Goal: Task Accomplishment & Management: Manage account settings

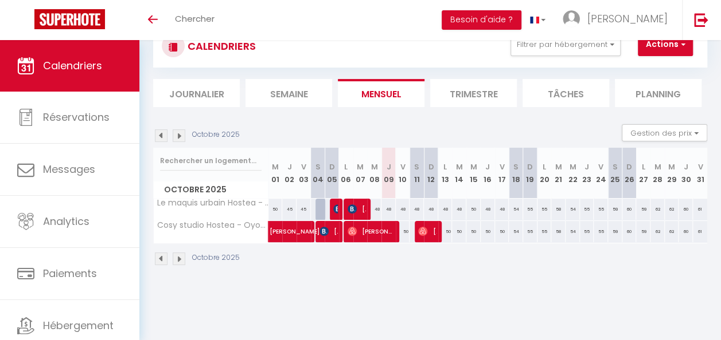
scroll to position [40, 0]
click at [427, 235] on span "[PERSON_NAME]" at bounding box center [427, 232] width 18 height 22
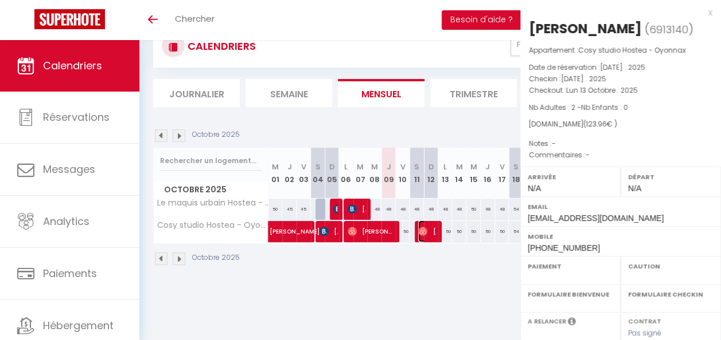
select select "OK"
select select "0"
select select "1"
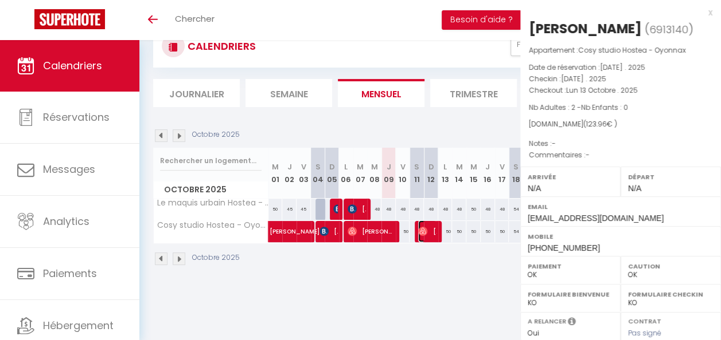
select select
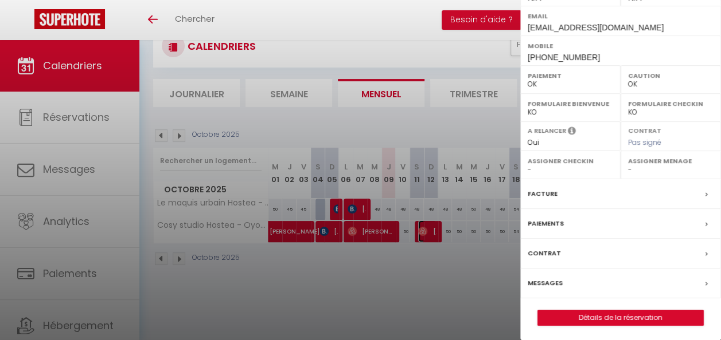
scroll to position [0, 0]
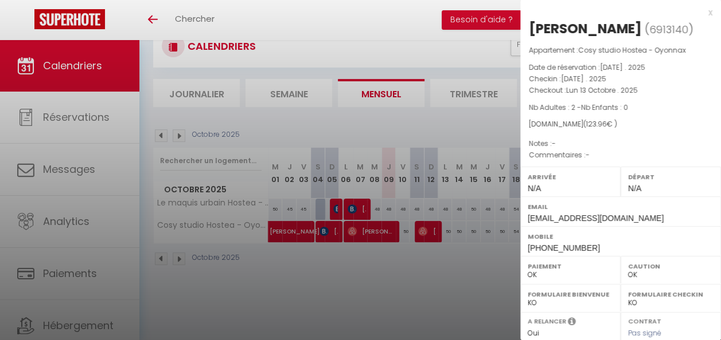
click at [464, 249] on div at bounding box center [360, 170] width 721 height 340
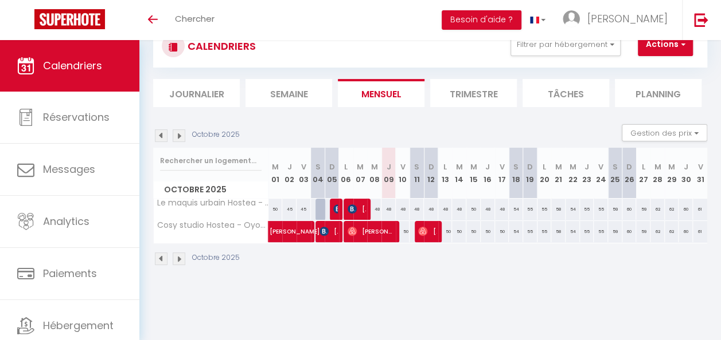
click at [162, 256] on img at bounding box center [161, 259] width 13 height 13
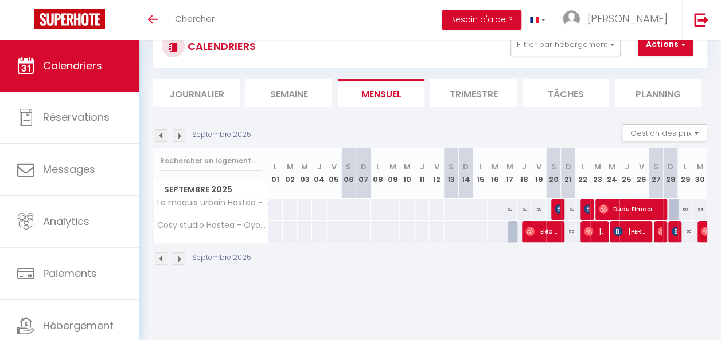
click at [177, 134] on img at bounding box center [179, 136] width 13 height 13
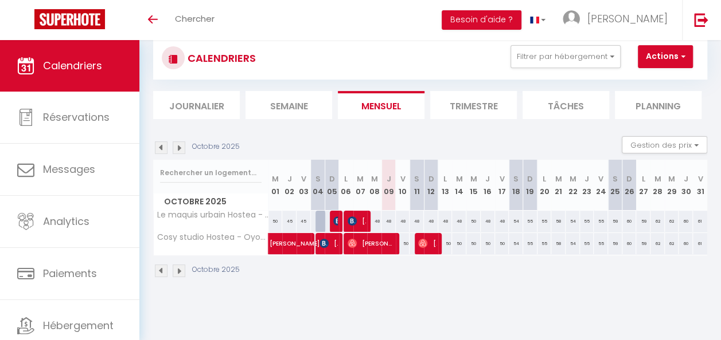
scroll to position [30, 0]
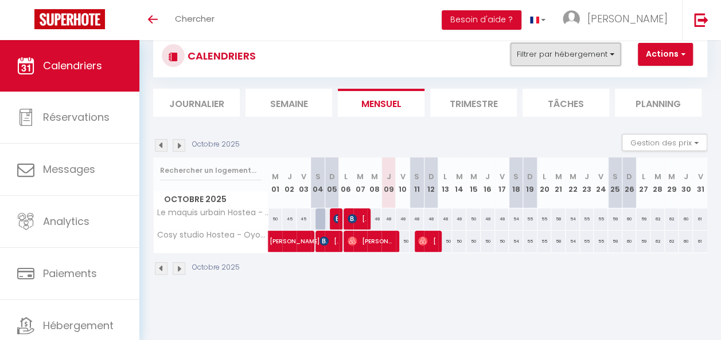
click at [609, 55] on button "Filtrer par hébergement" at bounding box center [565, 54] width 110 height 23
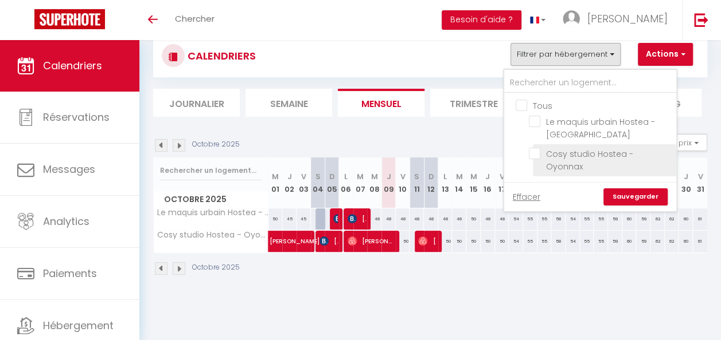
click at [553, 151] on input "Cosy studio Hostea - Oyonnax" at bounding box center [599, 153] width 143 height 11
checkbox input "true"
checkbox input "false"
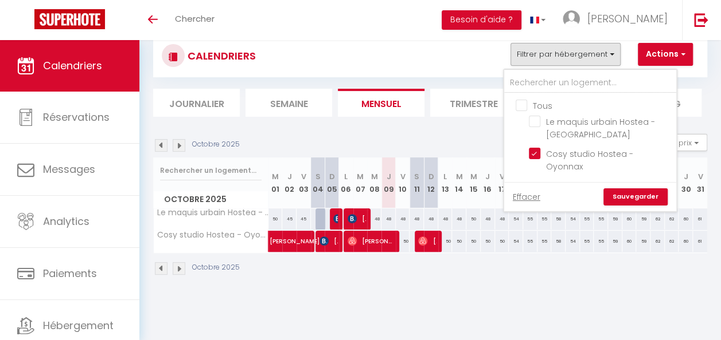
click at [620, 189] on link "Sauvegarder" at bounding box center [635, 197] width 64 height 17
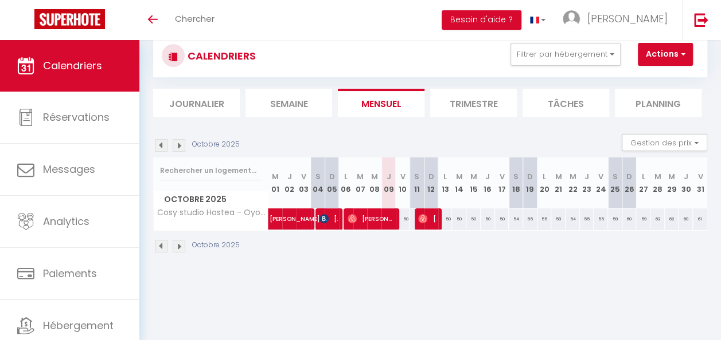
scroll to position [40, 0]
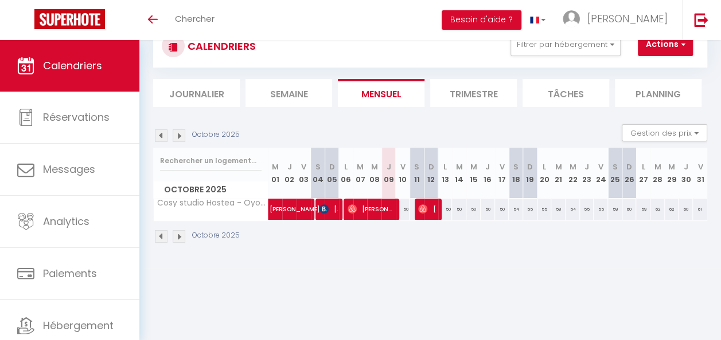
click at [162, 135] on img at bounding box center [161, 136] width 13 height 13
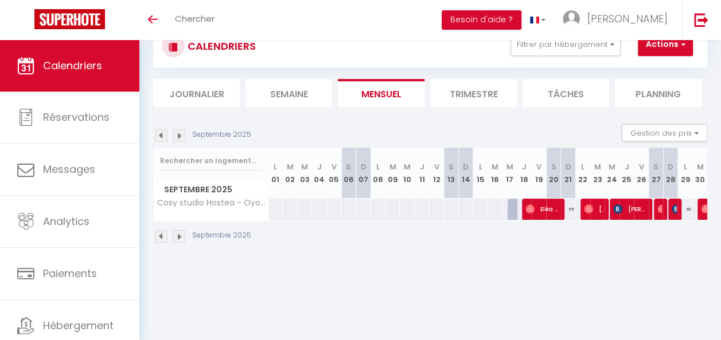
click at [182, 131] on img at bounding box center [179, 136] width 13 height 13
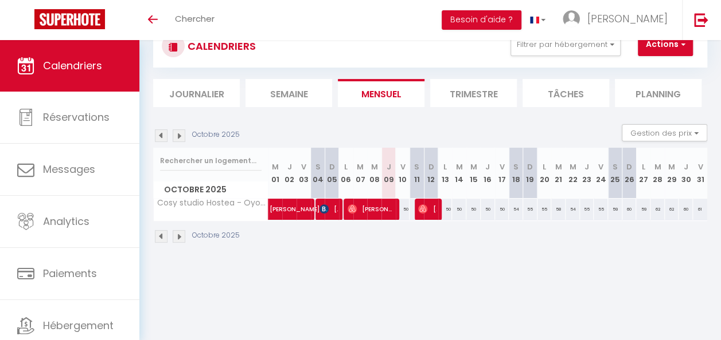
click at [521, 328] on body "🟢 Des questions ou besoin d'assistance pour la migration AirBnB? Prenez rdv >>>…" at bounding box center [360, 170] width 721 height 340
click at [160, 230] on img at bounding box center [161, 236] width 13 height 13
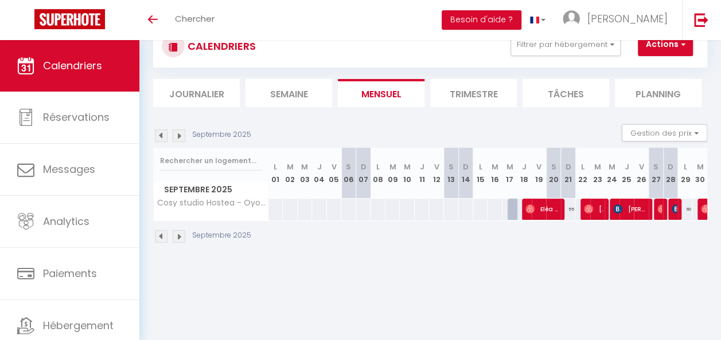
click at [508, 209] on div at bounding box center [514, 216] width 15 height 22
type input "50"
type input "[DATE]"
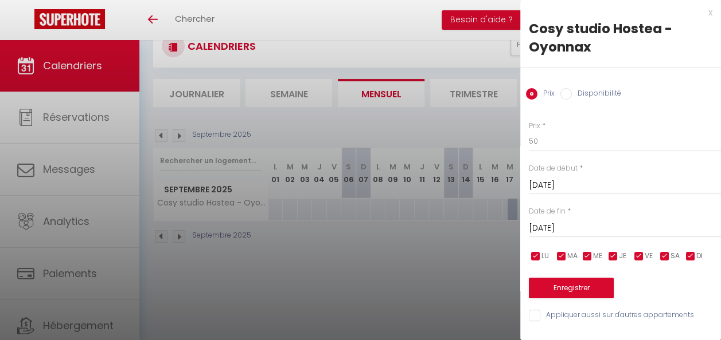
click at [700, 13] on div "x" at bounding box center [616, 13] width 192 height 14
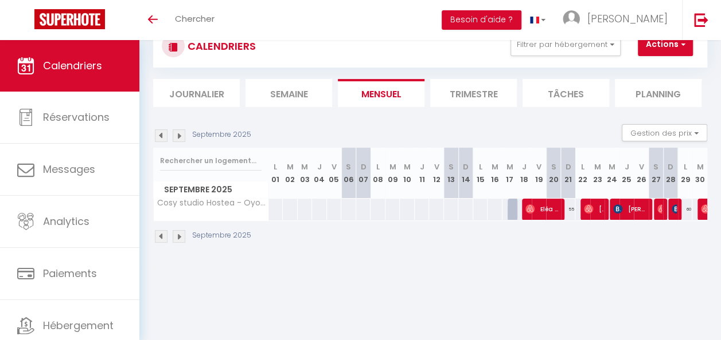
click at [465, 268] on div "CALENDRIERS Filtrer par hébergement Tous Le maquis urbain Hostea - Oyonnax Cosy…" at bounding box center [429, 134] width 581 height 269
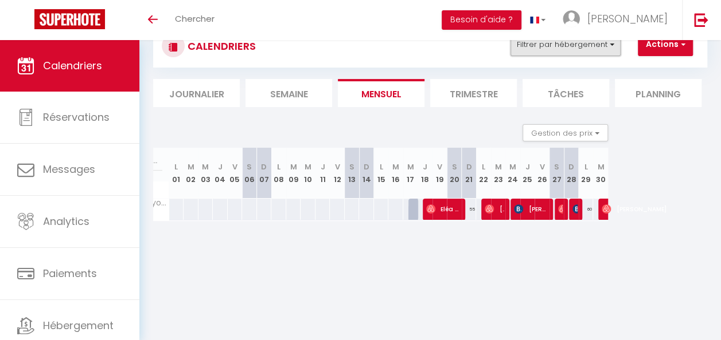
click at [616, 46] on button "Filtrer par hébergement" at bounding box center [565, 44] width 110 height 23
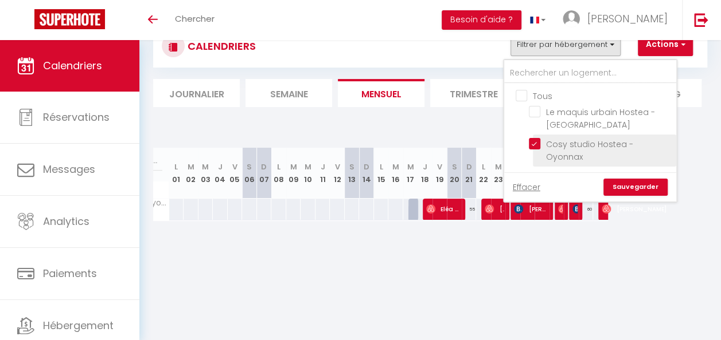
click at [563, 142] on input "Cosy studio Hostea - Oyonnax" at bounding box center [599, 143] width 143 height 11
checkbox input "false"
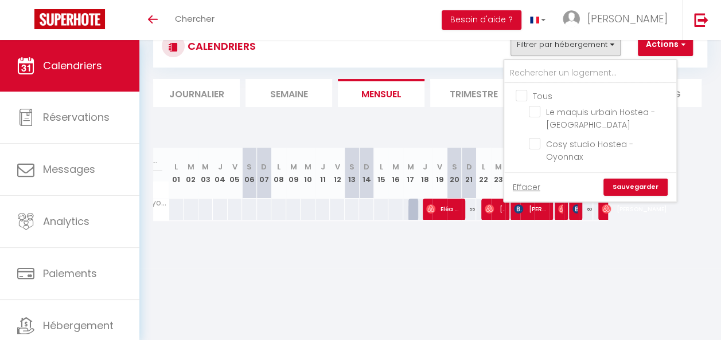
click at [622, 179] on link "Sauvegarder" at bounding box center [635, 187] width 64 height 17
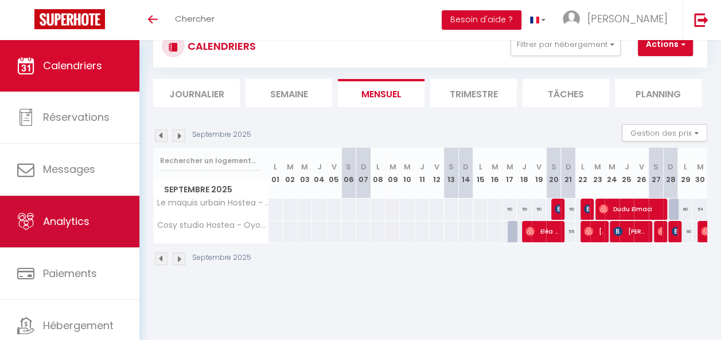
click at [93, 196] on link "Analytics" at bounding box center [69, 222] width 139 height 52
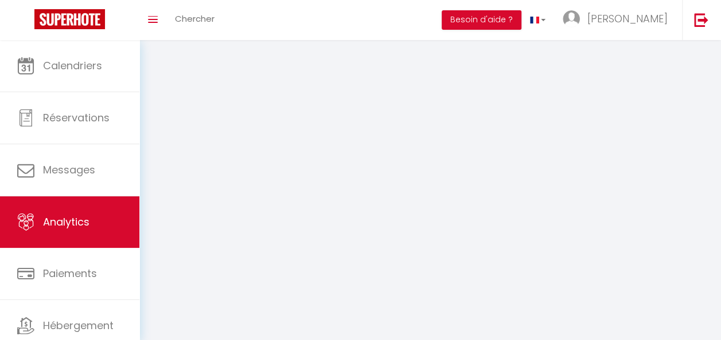
select select "2025"
select select "10"
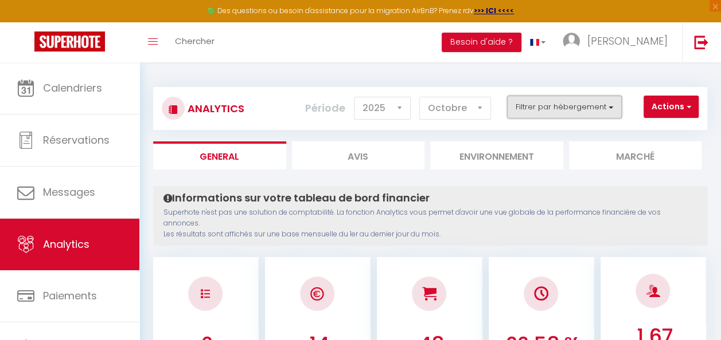
click at [603, 106] on button "Filtrer par hébergement" at bounding box center [564, 107] width 115 height 23
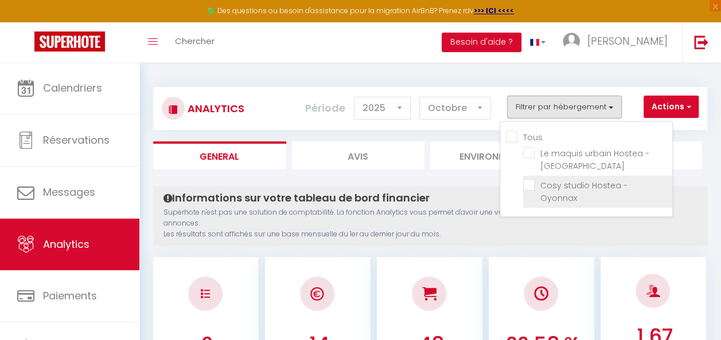
click at [575, 185] on Oyonnax "checkbox" at bounding box center [597, 184] width 149 height 11
checkbox Oyonnax "true"
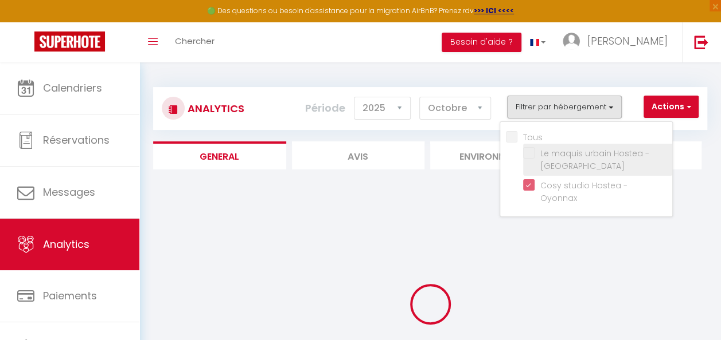
checkbox Oyonnax "false"
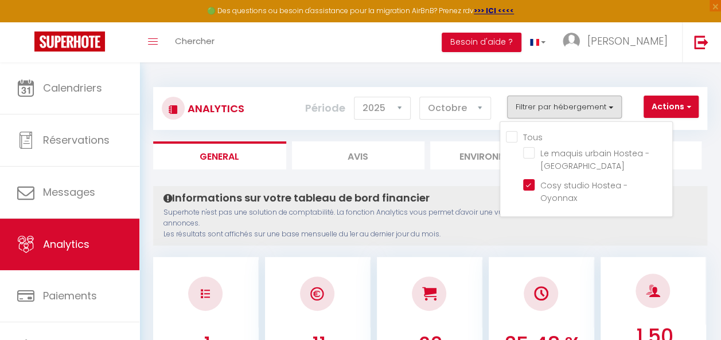
click at [610, 257] on div at bounding box center [652, 291] width 105 height 68
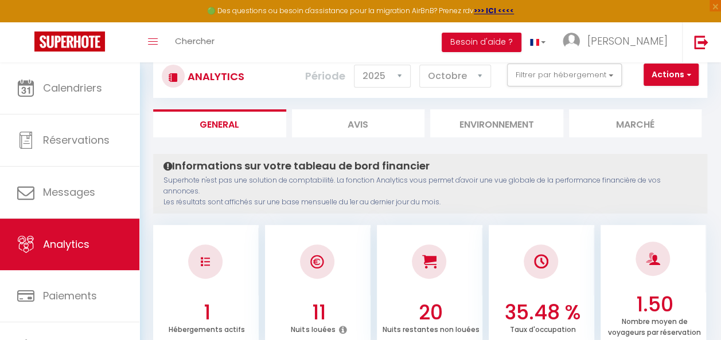
scroll to position [28, 0]
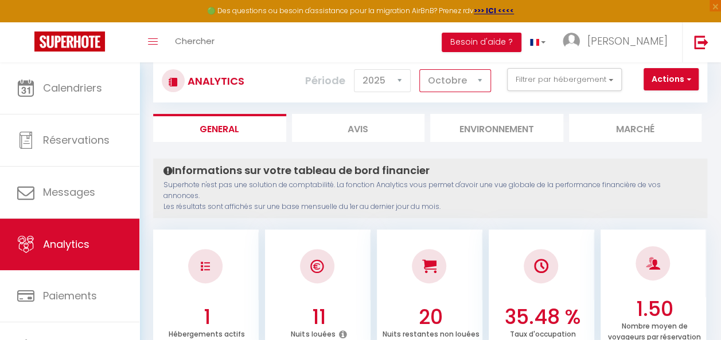
click at [480, 82] on select "[PERSON_NAME] Mars Avril Mai Juin Juillet Août Septembre Octobre Novembre Décem…" at bounding box center [455, 80] width 72 height 23
click at [402, 87] on select "2014 2015 2016 2017 2018 2019 2020 2021 2022 2023 2024 2025 2026 2027" at bounding box center [382, 80] width 57 height 23
click at [357, 69] on select "2014 2015 2016 2017 2018 2019 2020 2021 2022 2023 2024 2025 2026 2027" at bounding box center [382, 80] width 57 height 23
click at [479, 77] on select "[PERSON_NAME] Mars Avril Mai Juin Juillet Août Septembre Octobre Novembre Décem…" at bounding box center [455, 80] width 72 height 23
click at [420, 69] on select "[PERSON_NAME] Mars Avril Mai Juin Juillet Août Septembre Octobre Novembre Décem…" at bounding box center [455, 80] width 72 height 23
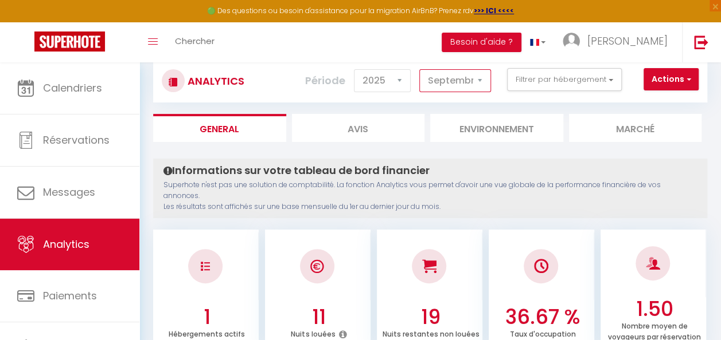
click at [472, 82] on select "[PERSON_NAME] Mars Avril Mai Juin Juillet Août Septembre Octobre Novembre Décem…" at bounding box center [455, 80] width 72 height 23
click at [420, 69] on select "[PERSON_NAME] Mars Avril Mai Juin Juillet Août Septembre Octobre Novembre Décem…" at bounding box center [455, 80] width 72 height 23
click at [471, 85] on select "[PERSON_NAME] Mars Avril Mai Juin Juillet Août Septembre Octobre Novembre Décem…" at bounding box center [455, 80] width 72 height 23
click at [420, 69] on select "[PERSON_NAME] Mars Avril Mai Juin Juillet Août Septembre Octobre Novembre Décem…" at bounding box center [455, 80] width 72 height 23
click at [471, 87] on select "[PERSON_NAME] Mars Avril Mai Juin Juillet Août Septembre Octobre Novembre Décem…" at bounding box center [455, 80] width 72 height 23
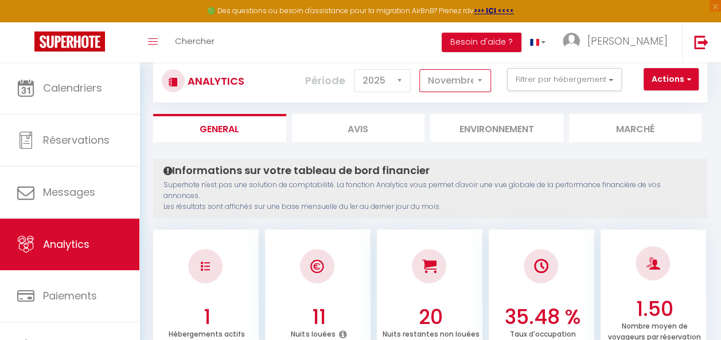
click at [420, 69] on select "[PERSON_NAME] Mars Avril Mai Juin Juillet Août Septembre Octobre Novembre Décem…" at bounding box center [455, 80] width 72 height 23
click at [467, 79] on select "[PERSON_NAME] Mars Avril Mai Juin Juillet Août Septembre Octobre Novembre Décem…" at bounding box center [455, 80] width 72 height 23
click at [420, 69] on select "[PERSON_NAME] Mars Avril Mai Juin Juillet Août Septembre Octobre Novembre Décem…" at bounding box center [455, 80] width 72 height 23
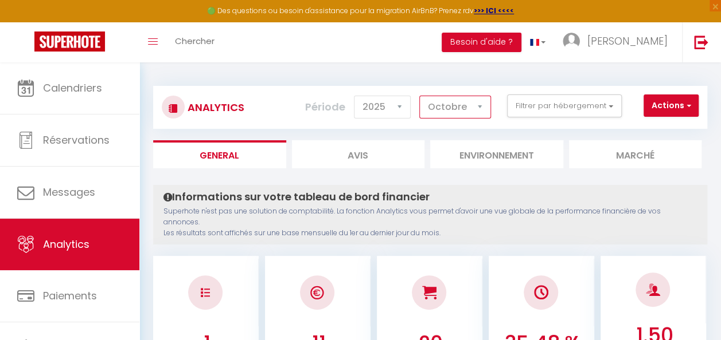
scroll to position [0, 0]
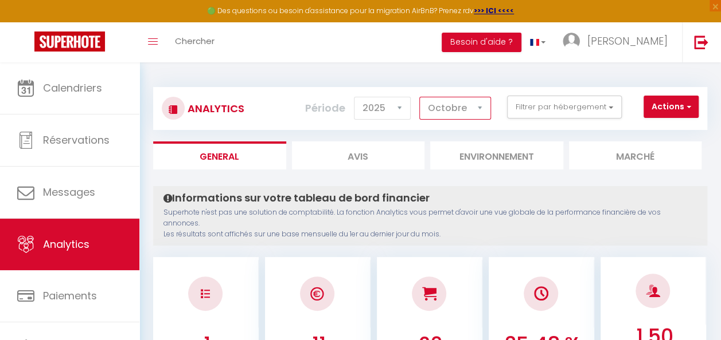
click at [478, 109] on select "[PERSON_NAME] Mars Avril Mai Juin Juillet Août Septembre Octobre Novembre Décem…" at bounding box center [455, 108] width 72 height 23
click at [420, 97] on select "[PERSON_NAME] Mars Avril Mai Juin Juillet Août Septembre Octobre Novembre Décem…" at bounding box center [455, 108] width 72 height 23
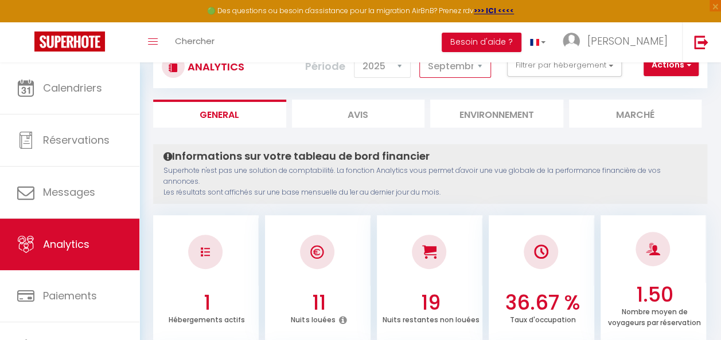
scroll to position [44, 0]
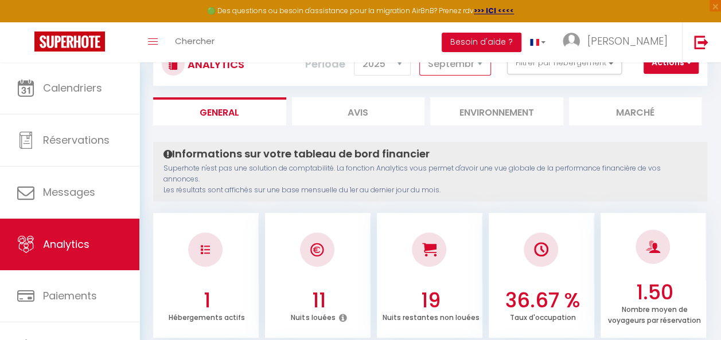
click at [445, 67] on select "[PERSON_NAME] Mars Avril Mai Juin Juillet Août Septembre Octobre Novembre Décem…" at bounding box center [455, 64] width 72 height 23
select select "10"
click at [420, 53] on select "[PERSON_NAME] Mars Avril Mai Juin Juillet Août Septembre Octobre Novembre Décem…" at bounding box center [455, 64] width 72 height 23
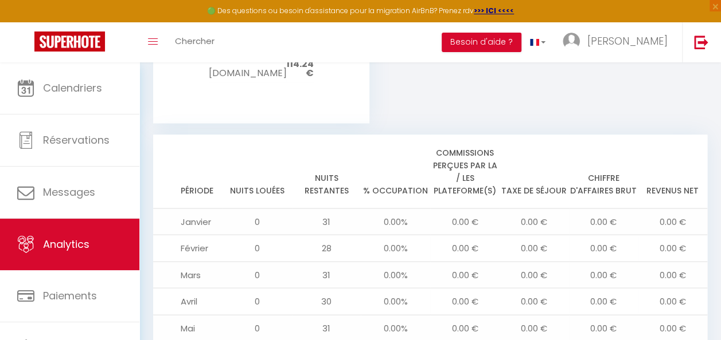
scroll to position [1342, 0]
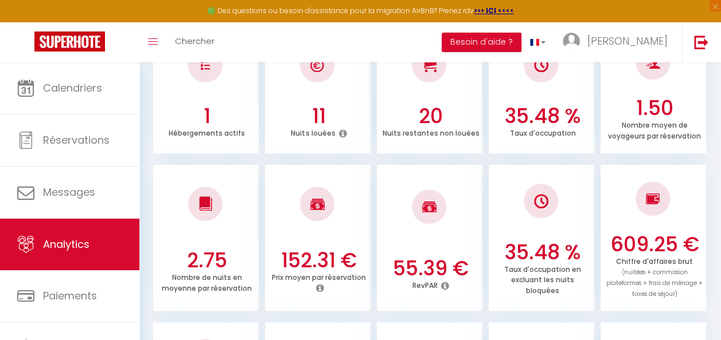
scroll to position [0, 0]
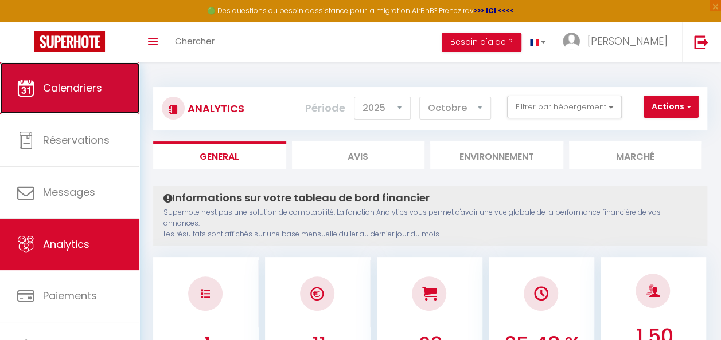
click at [85, 86] on span "Calendriers" at bounding box center [72, 88] width 59 height 14
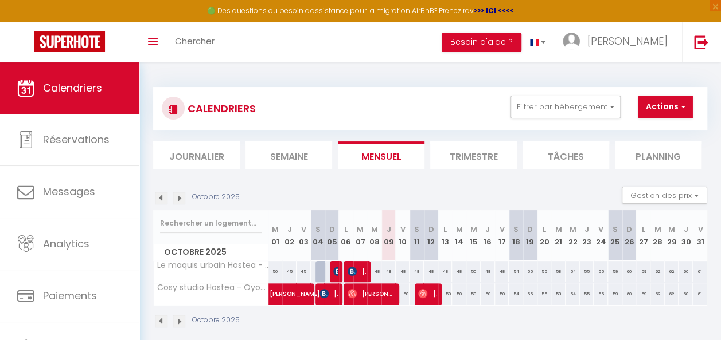
click at [161, 315] on img at bounding box center [161, 321] width 13 height 13
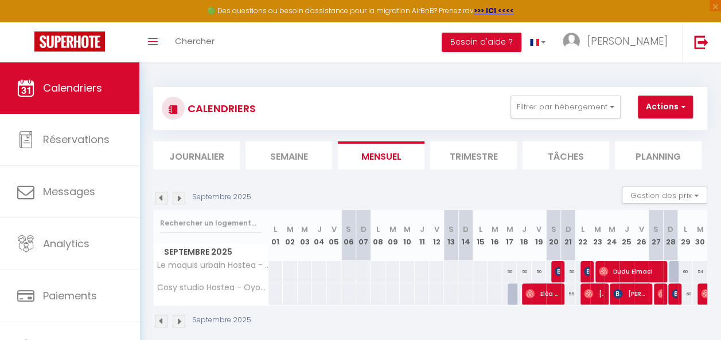
click at [182, 318] on img at bounding box center [179, 321] width 13 height 13
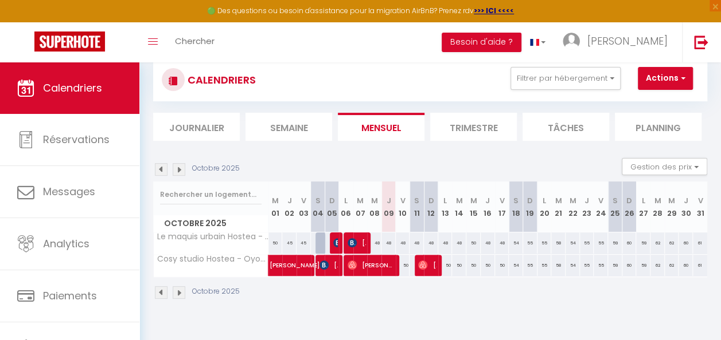
scroll to position [29, 0]
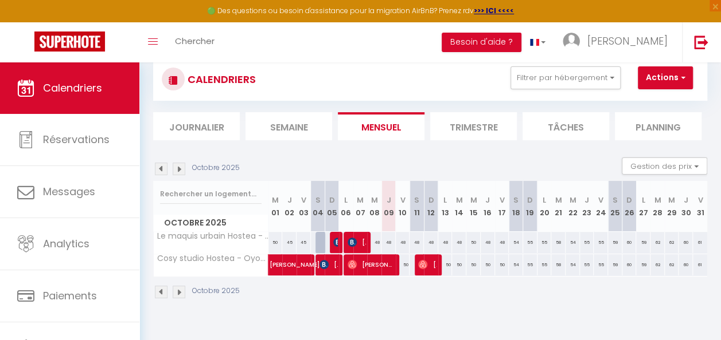
click at [163, 291] on img at bounding box center [161, 292] width 13 height 13
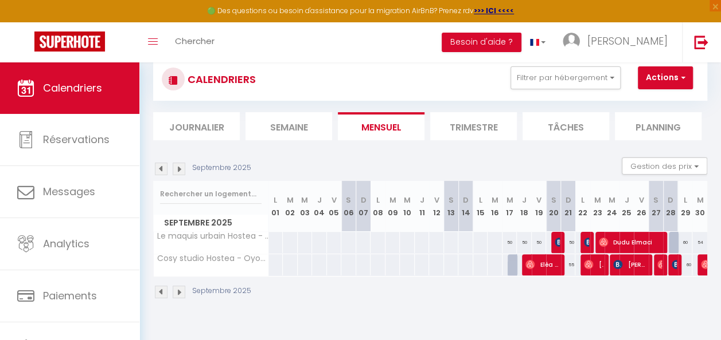
click at [177, 293] on img at bounding box center [179, 292] width 13 height 13
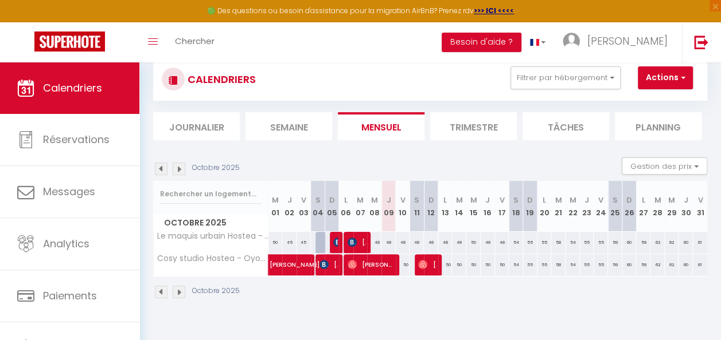
click at [160, 290] on img at bounding box center [161, 292] width 13 height 13
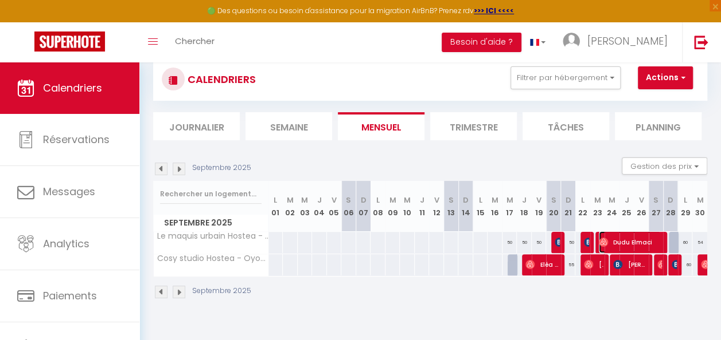
click at [602, 243] on span "Dudu Elmaci" at bounding box center [629, 243] width 62 height 22
select select "OK"
select select "0"
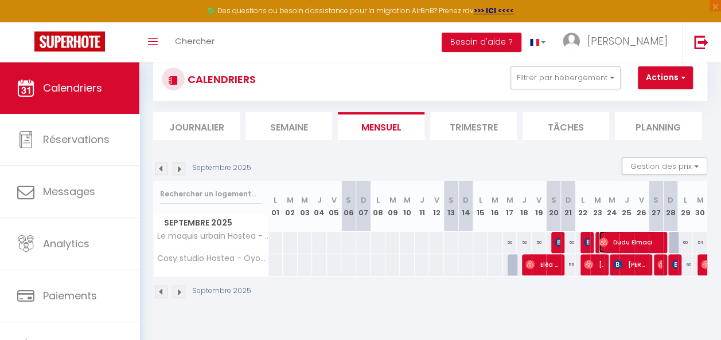
select select "1"
select select
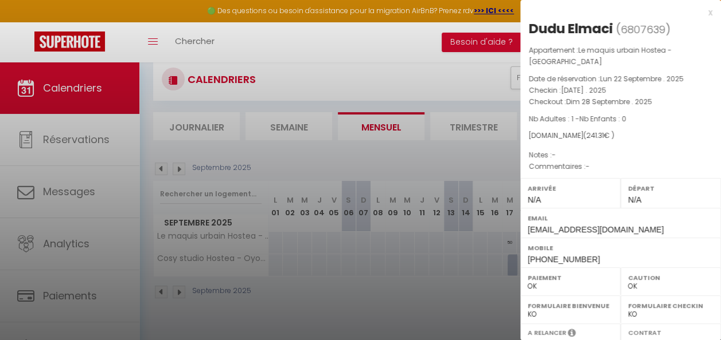
click at [698, 13] on div "x" at bounding box center [616, 13] width 192 height 14
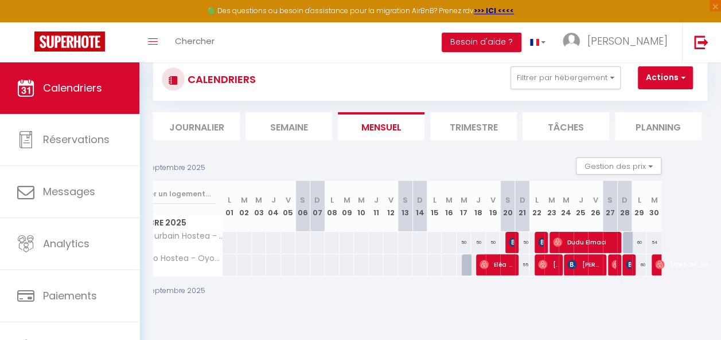
scroll to position [0, 100]
